Goal: Task Accomplishment & Management: Use online tool/utility

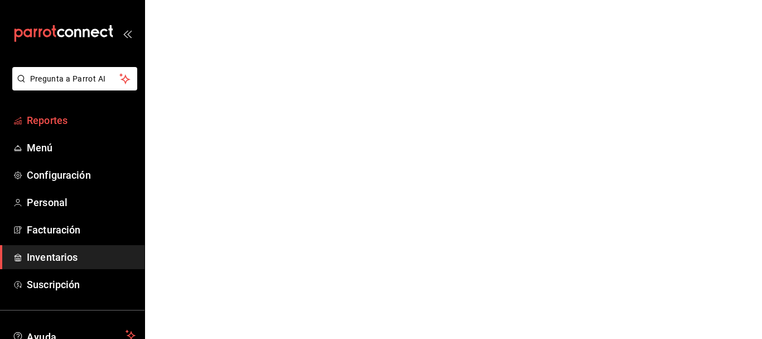
click at [38, 123] on span "Reportes" at bounding box center [81, 120] width 109 height 15
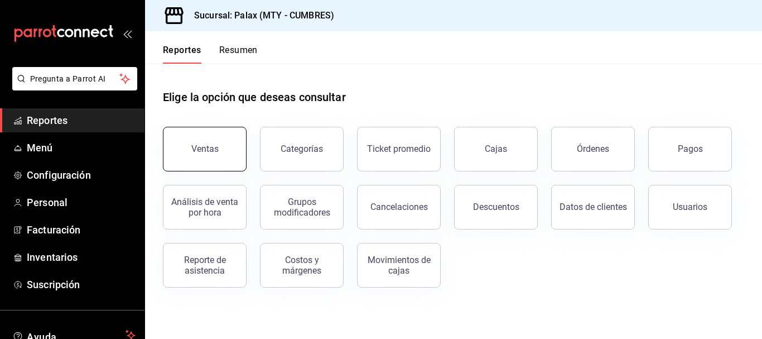
click at [195, 137] on button "Ventas" at bounding box center [205, 149] width 84 height 45
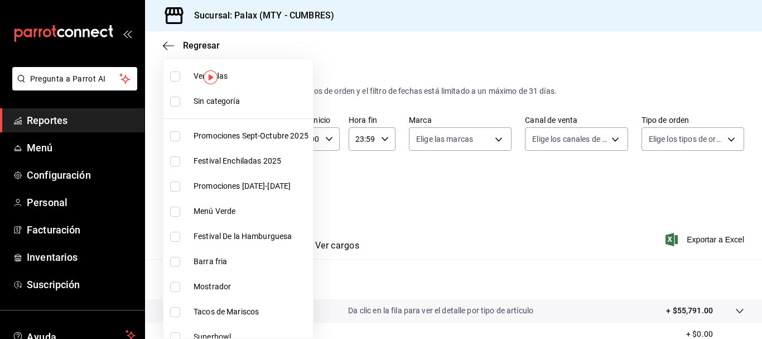
click at [245, 191] on body "Pregunta a Parrot AI Reportes Menú Configuración Personal Facturación Inventari…" at bounding box center [381, 169] width 762 height 339
click at [172, 293] on li "Mostrador" at bounding box center [237, 286] width 149 height 25
type input "f2dae4ce-bbab-4ca5-92d1-59dc07dbf672"
checkbox input "true"
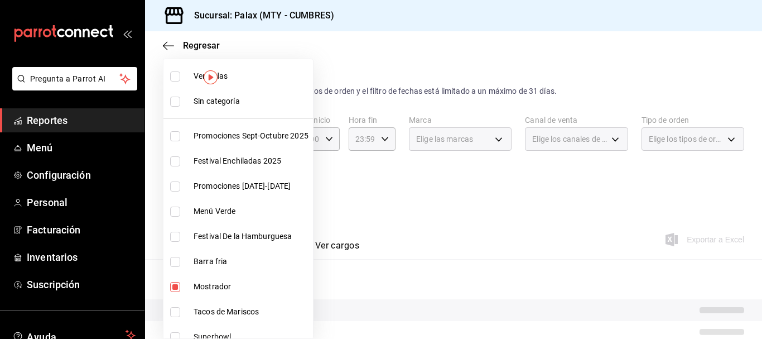
click at [529, 106] on div at bounding box center [381, 169] width 762 height 339
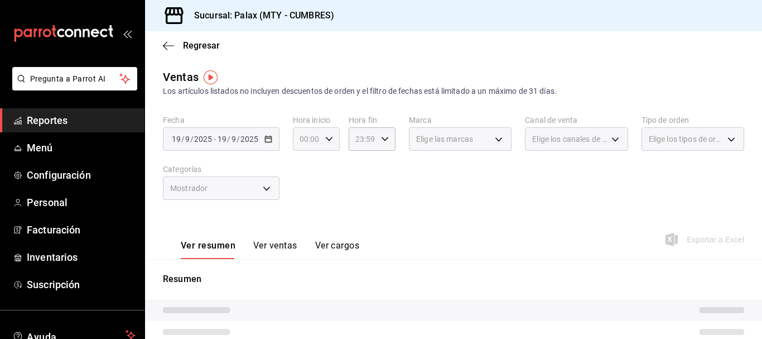
click at [321, 146] on div "00:00 Hora inicio" at bounding box center [316, 138] width 47 height 23
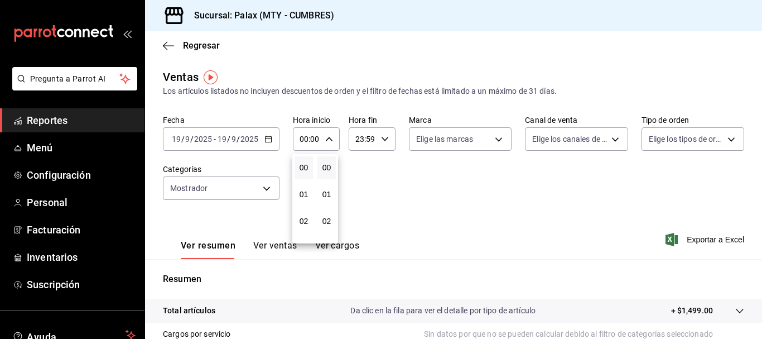
click at [325, 141] on div at bounding box center [381, 169] width 762 height 339
click at [325, 141] on icon "button" at bounding box center [329, 139] width 8 height 8
click at [300, 196] on button "07" at bounding box center [303, 187] width 18 height 22
type input "07:00"
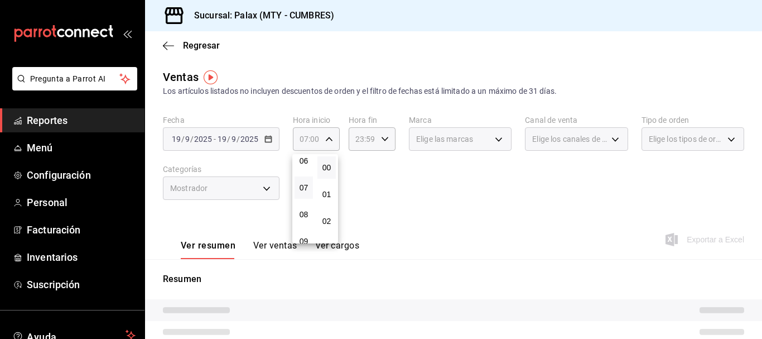
click at [422, 188] on div at bounding box center [381, 169] width 762 height 339
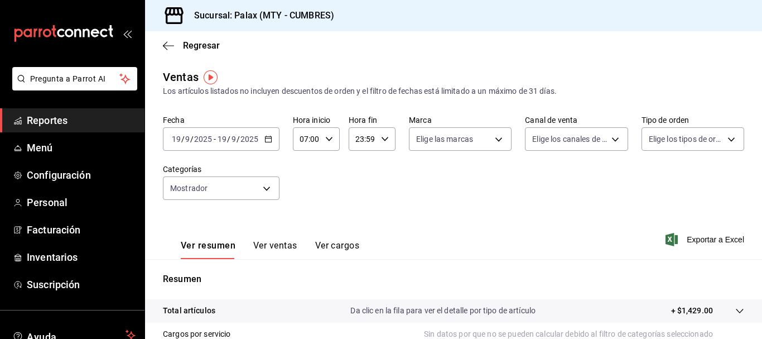
drag, startPoint x: 269, startPoint y: 248, endPoint x: 284, endPoint y: 243, distance: 16.6
click at [269, 250] on button "Ver ventas" at bounding box center [275, 249] width 44 height 19
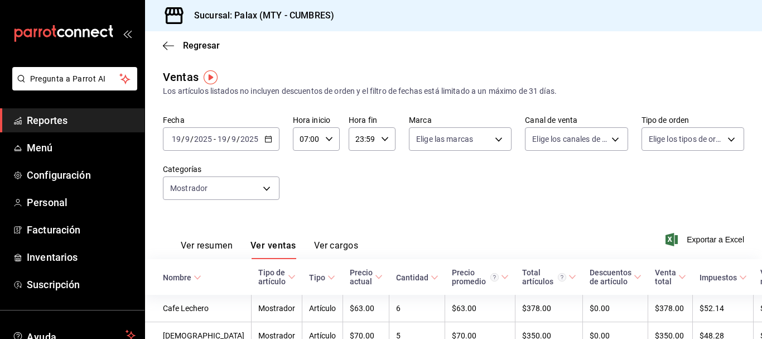
drag, startPoint x: 606, startPoint y: 39, endPoint x: 598, endPoint y: 41, distance: 8.7
click at [606, 40] on div "Regresar" at bounding box center [453, 45] width 617 height 28
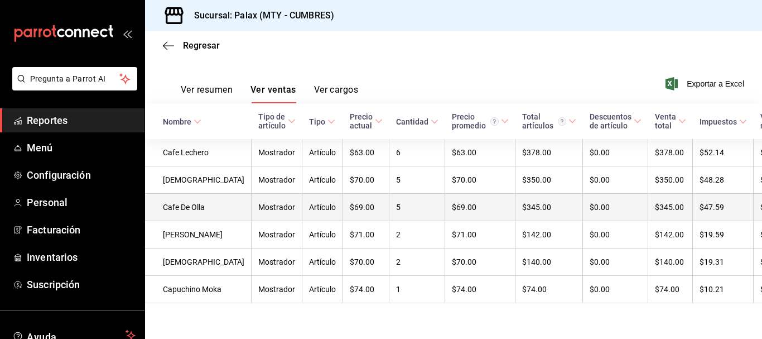
scroll to position [30, 0]
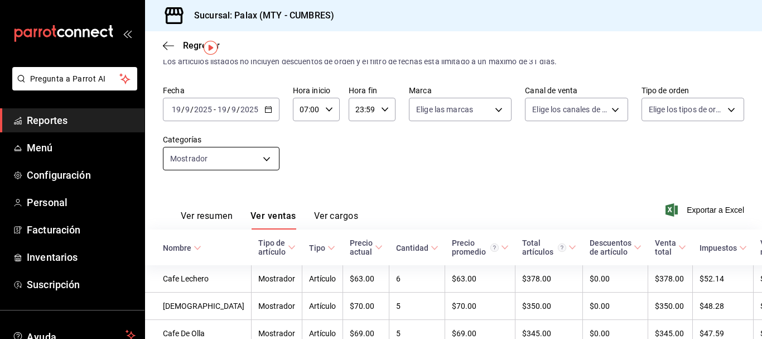
click at [182, 155] on body "Pregunta a Parrot AI Reportes Menú Configuración Personal Facturación Inventari…" at bounding box center [381, 169] width 762 height 339
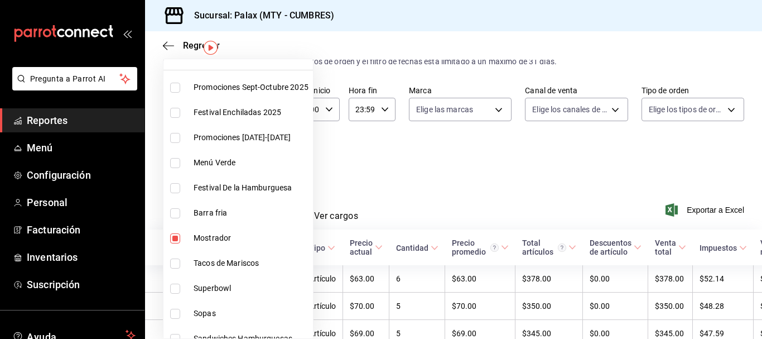
scroll to position [112, 0]
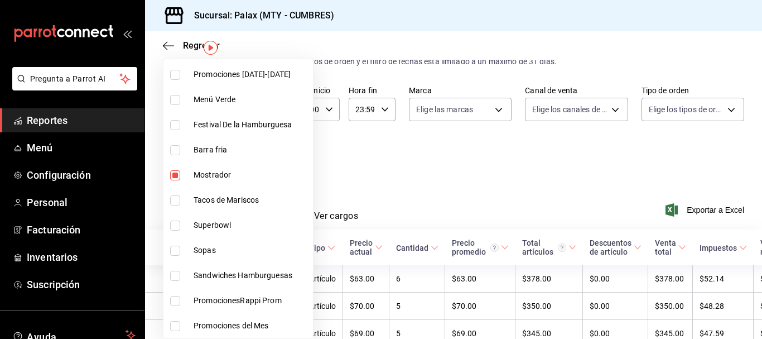
click at [174, 176] on input "checkbox" at bounding box center [175, 175] width 10 height 10
checkbox input "false"
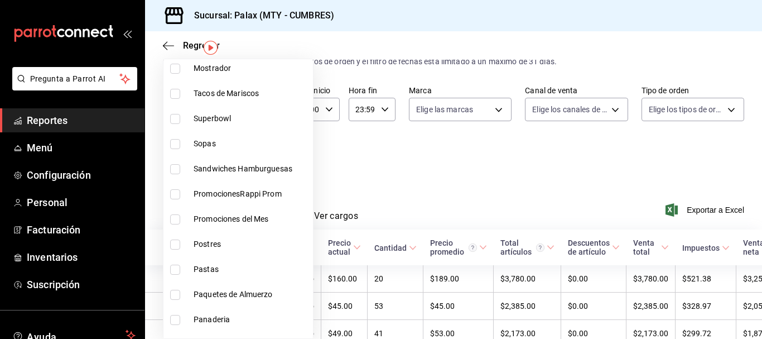
scroll to position [223, 0]
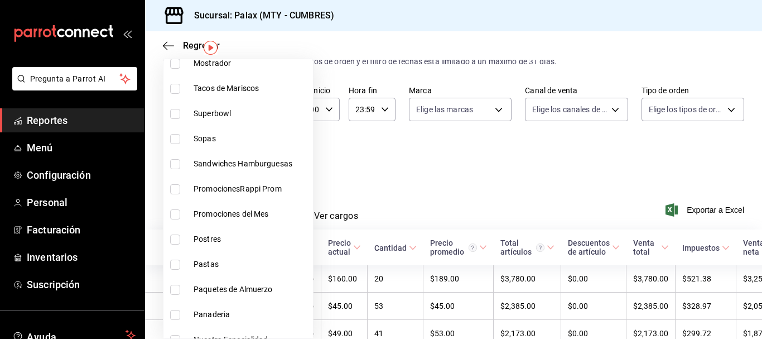
click at [173, 236] on input "checkbox" at bounding box center [175, 239] width 10 height 10
checkbox input "true"
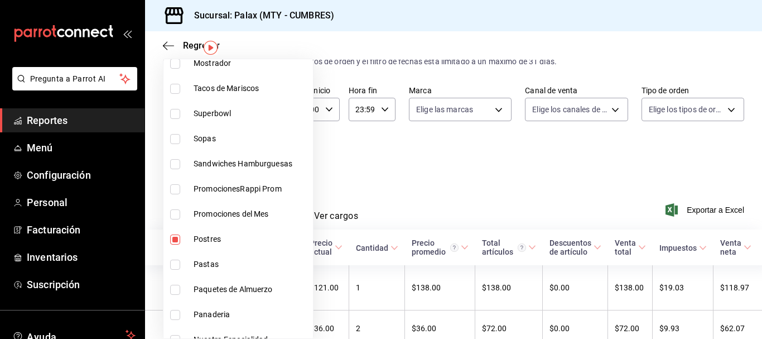
click at [171, 306] on li "Panaderia" at bounding box center [237, 314] width 149 height 25
type input "6970ed2c-64d9-4fee-a1ac-8fe23c7e63ab,c1857e69-1263-4738-8070-fa69687f0395"
checkbox input "true"
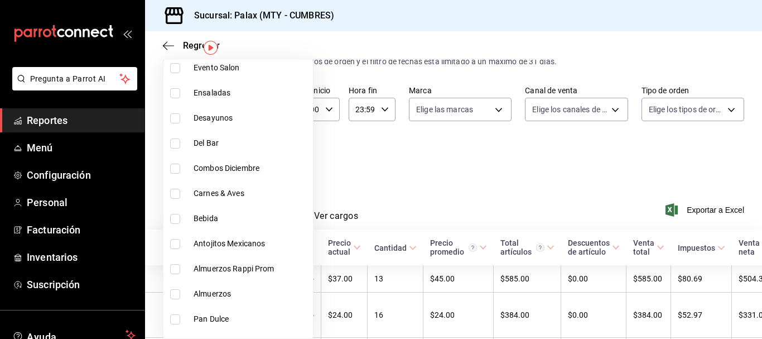
scroll to position [613, 0]
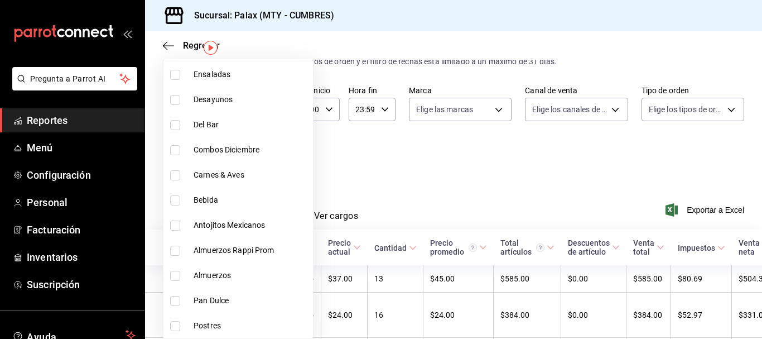
click at [175, 291] on li "Pan Dulce" at bounding box center [237, 300] width 149 height 25
type input "6970ed2c-64d9-4fee-a1ac-8fe23c7e63ab,c1857e69-1263-4738-8070-fa69687f0395,28c1a…"
checkbox input "true"
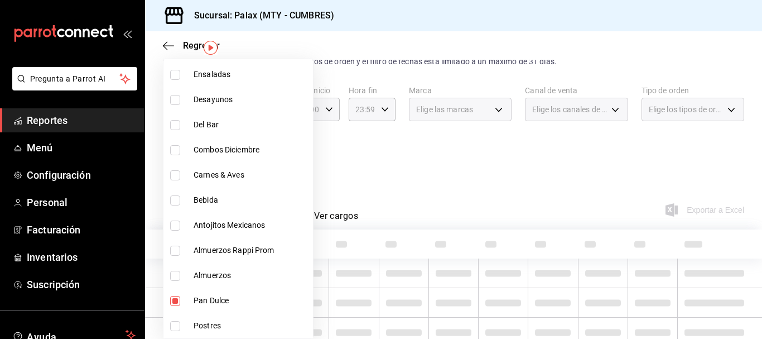
click at [172, 324] on input "checkbox" at bounding box center [175, 326] width 10 height 10
checkbox input "true"
type input "6970ed2c-64d9-4fee-a1ac-8fe23c7e63ab,c1857e69-1263-4738-8070-fa69687f0395,28c1a…"
click at [508, 143] on div at bounding box center [381, 169] width 762 height 339
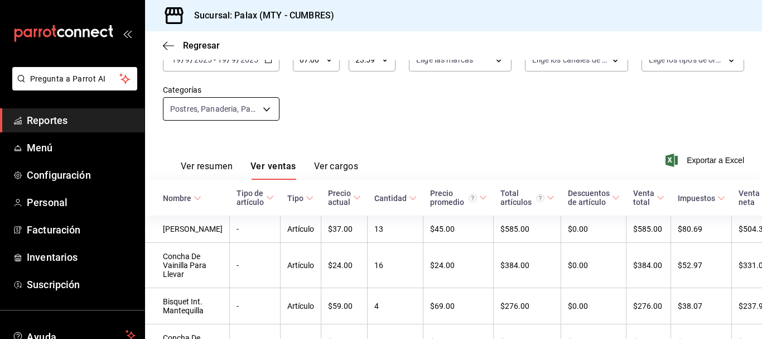
scroll to position [63, 0]
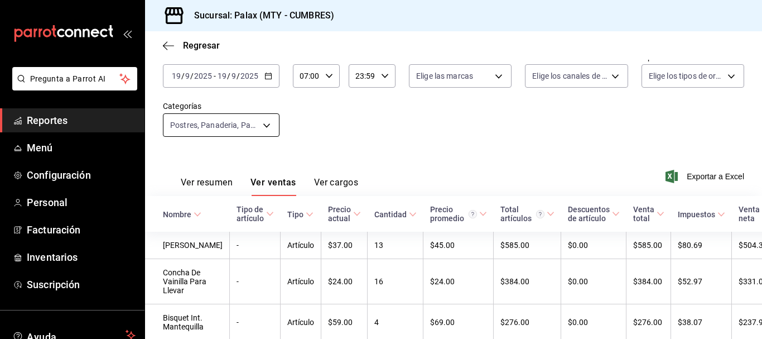
click at [246, 130] on body "Pregunta a Parrot AI Reportes Menú Configuración Personal Facturación Inventari…" at bounding box center [381, 169] width 762 height 339
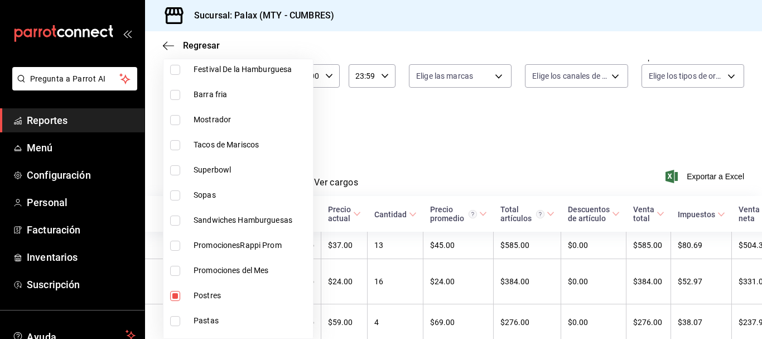
scroll to position [167, 0]
click at [183, 290] on label at bounding box center [177, 295] width 15 height 10
click at [180, 290] on input "checkbox" at bounding box center [175, 295] width 10 height 10
checkbox input "true"
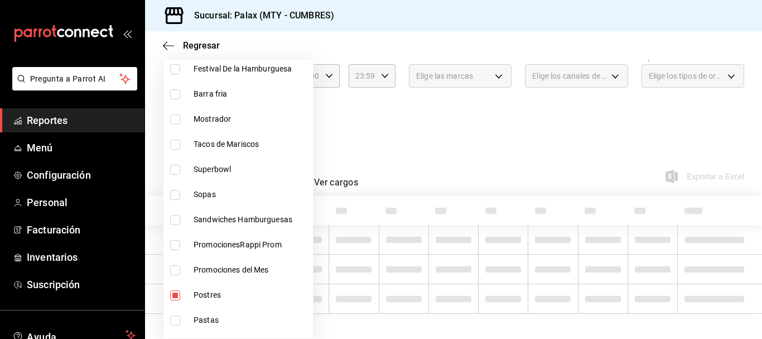
scroll to position [223, 0]
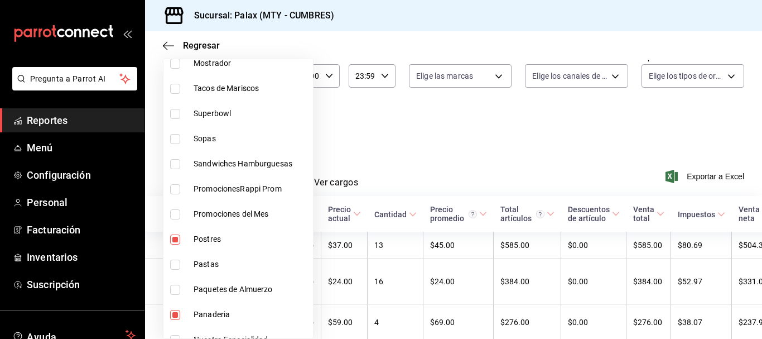
click at [167, 241] on li "Postres" at bounding box center [237, 238] width 149 height 25
type input "c1857e69-1263-4738-8070-fa69687f0395,28c1a667-0fd6-4a26-94c0-8b3e49d7bdba,f0b9e…"
checkbox input "false"
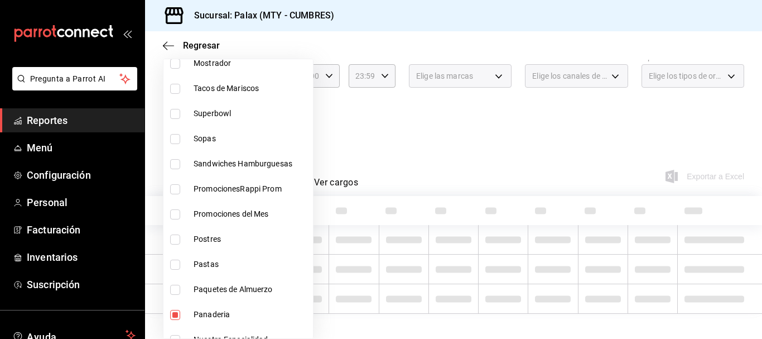
click at [183, 317] on label at bounding box center [177, 315] width 15 height 10
click at [180, 317] on input "checkbox" at bounding box center [175, 315] width 10 height 10
checkbox input "true"
type input "28c1a667-0fd6-4a26-94c0-8b3e49d7bdba,f0b9eaa6-d632-40ae-aa09-0bcae4e471a3,c1857…"
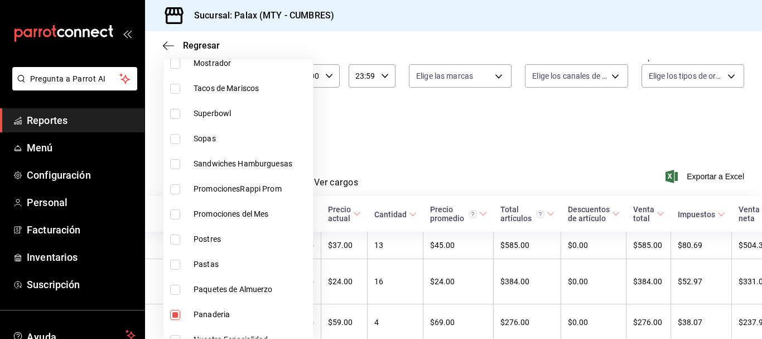
click at [171, 314] on input "checkbox" at bounding box center [175, 315] width 10 height 10
checkbox input "false"
type input "28c1a667-0fd6-4a26-94c0-8b3e49d7bdba,f0b9eaa6-d632-40ae-aa09-0bcae4e471a3"
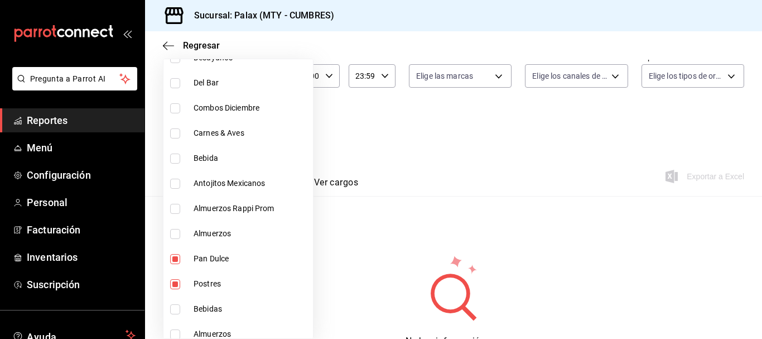
scroll to position [669, 0]
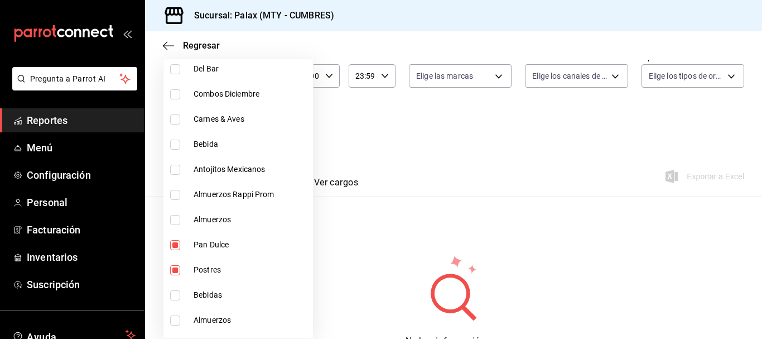
click at [173, 245] on input "checkbox" at bounding box center [175, 245] width 10 height 10
checkbox input "false"
type input "f0b9eaa6-d632-40ae-aa09-0bcae4e471a3"
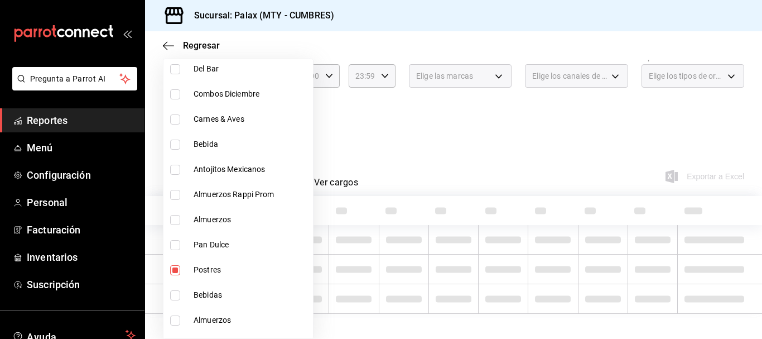
click at [175, 260] on li "Postres" at bounding box center [237, 269] width 149 height 25
checkbox input "false"
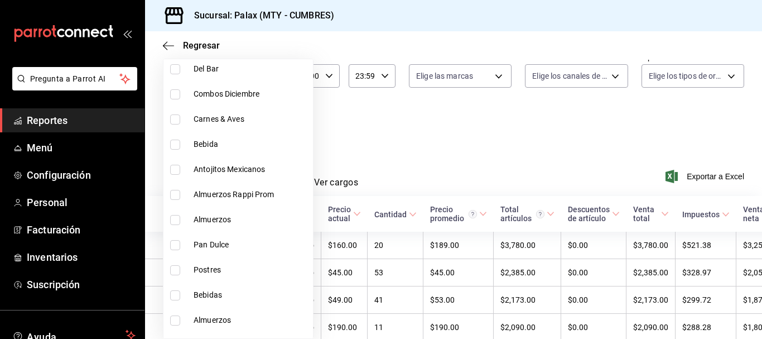
click at [172, 293] on input "checkbox" at bounding box center [175, 295] width 10 height 10
checkbox input "true"
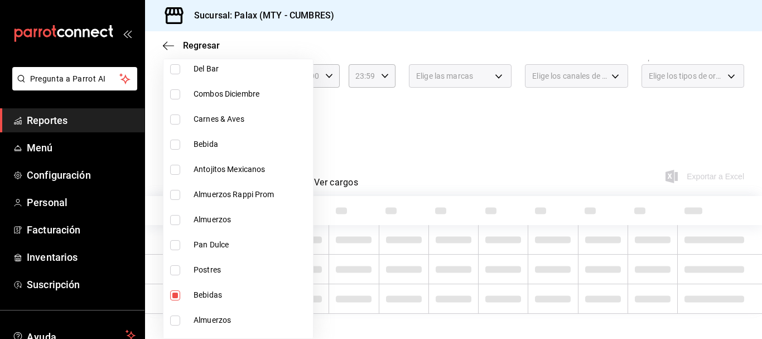
click at [176, 153] on li "Bebida" at bounding box center [237, 144] width 149 height 25
type input "0d33943e-a888-4711-965c-7ed043932b8f,41ed9666-a182-4a37-8e0e-cc37feaa0168"
checkbox input "true"
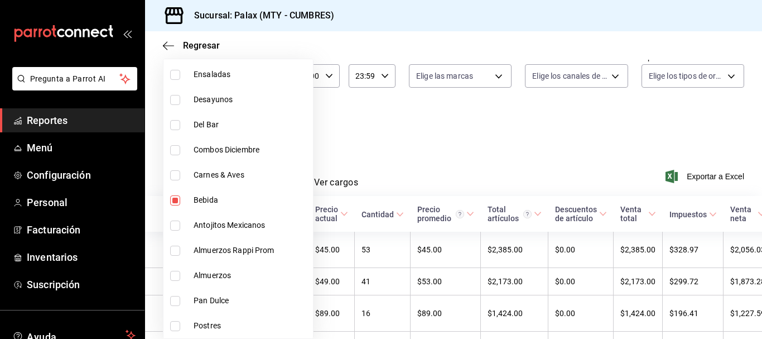
scroll to position [558, 0]
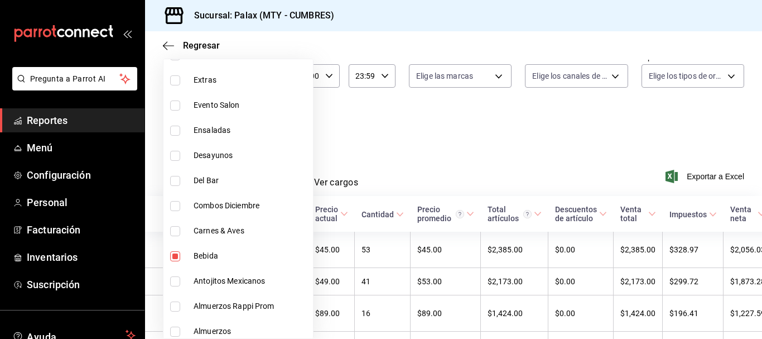
click at [180, 187] on li "Del Bar" at bounding box center [237, 180] width 149 height 25
type input "0d33943e-a888-4711-965c-7ed043932b8f,41ed9666-a182-4a37-8e0e-cc37feaa0168,5041f…"
checkbox input "true"
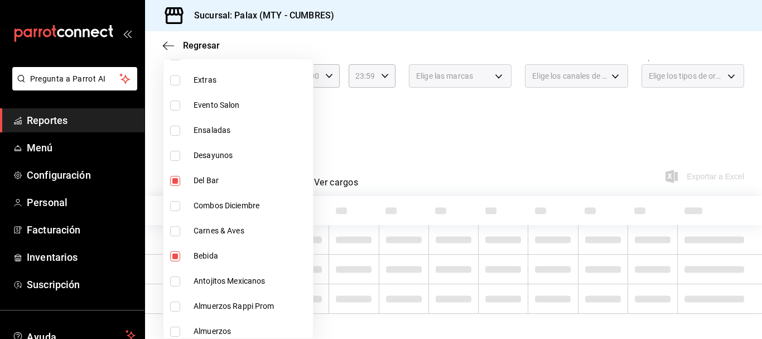
click at [414, 129] on div at bounding box center [381, 169] width 762 height 339
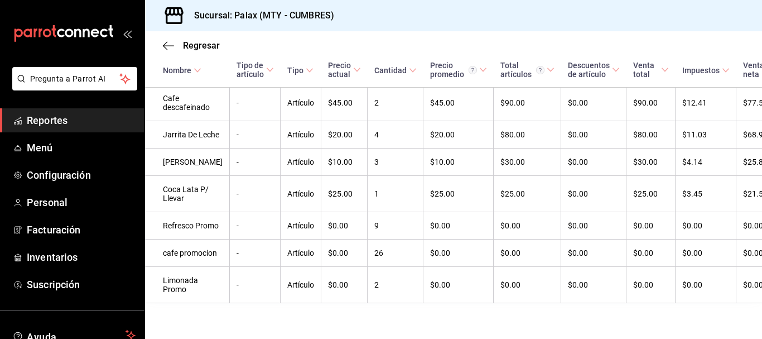
scroll to position [629, 0]
